Goal: Information Seeking & Learning: Learn about a topic

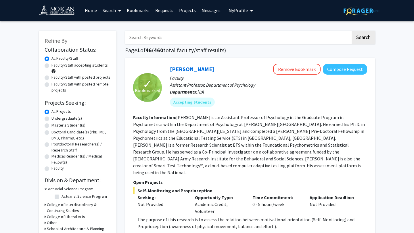
click at [73, 118] on label "Undergraduate(s)" at bounding box center [66, 119] width 30 height 6
click at [55, 118] on input "Undergraduate(s)" at bounding box center [53, 118] width 4 height 4
radio input "true"
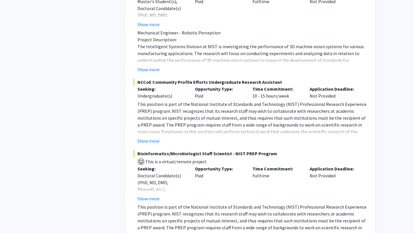
scroll to position [417, 0]
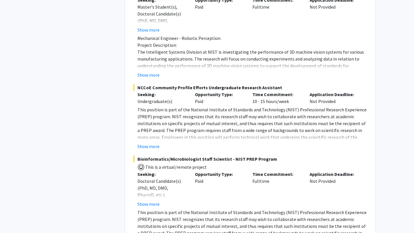
click at [178, 89] on span "NCCoE Community Profile Efforts Undergraduate Research Assistant" at bounding box center [250, 87] width 234 height 7
click at [147, 147] on button "Show more" at bounding box center [148, 146] width 22 height 7
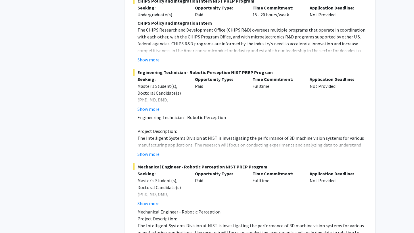
scroll to position [0, 0]
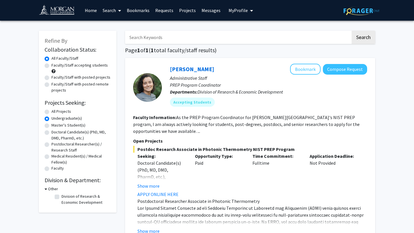
click at [47, 109] on div "All Projects" at bounding box center [78, 112] width 66 height 7
click at [51, 112] on label "All Projects" at bounding box center [61, 112] width 20 height 6
click at [51, 112] on input "All Projects" at bounding box center [53, 111] width 4 height 4
radio input "true"
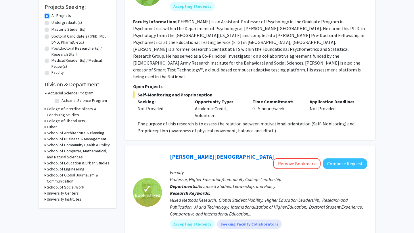
scroll to position [99, 0]
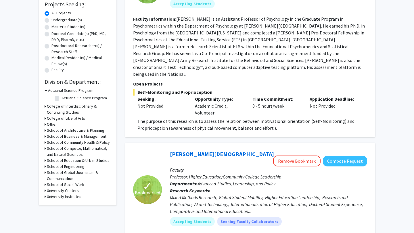
click at [45, 142] on icon at bounding box center [45, 143] width 1 height 6
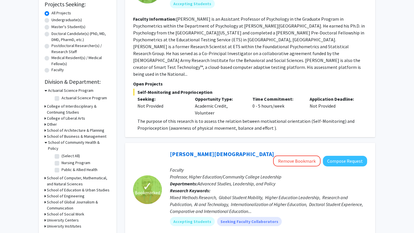
click at [62, 153] on label "(Select All)" at bounding box center [71, 156] width 18 height 6
click at [62, 153] on input "(Select All)" at bounding box center [64, 155] width 4 height 4
checkbox input "true"
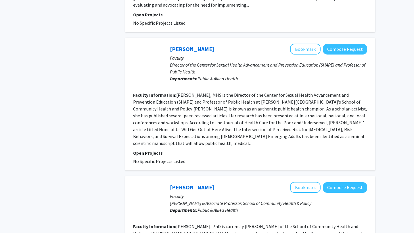
scroll to position [1190, 0]
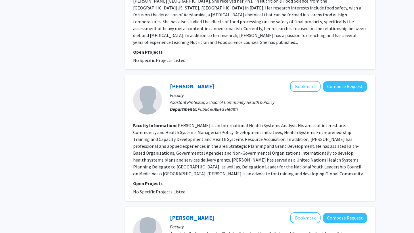
scroll to position [1060, 0]
